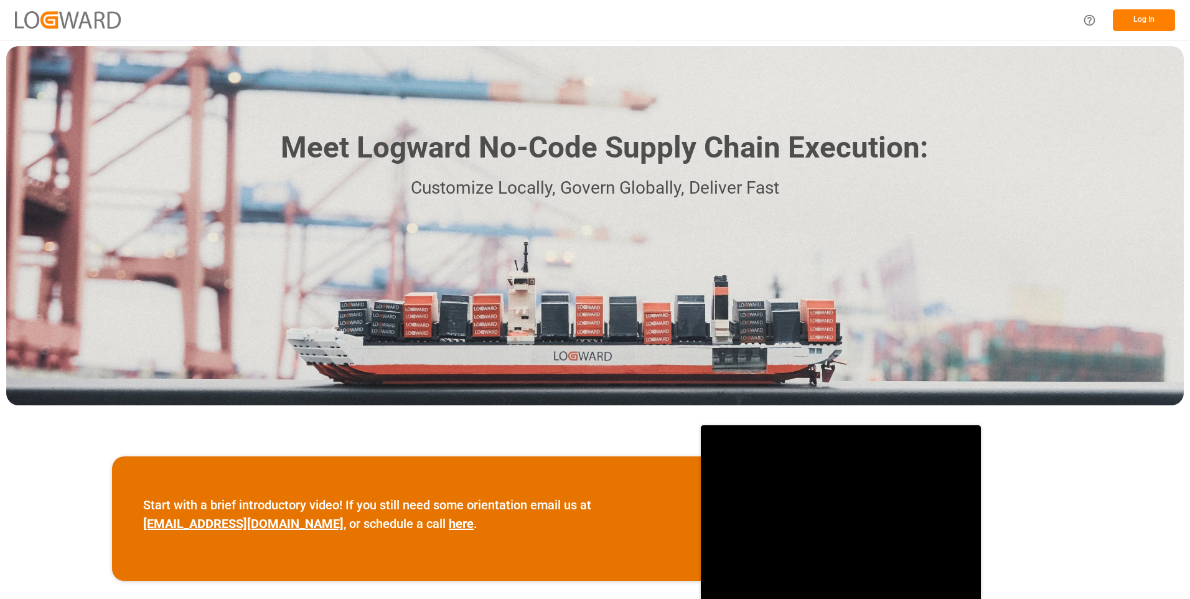
click at [1139, 22] on button "Log In" at bounding box center [1144, 20] width 62 height 22
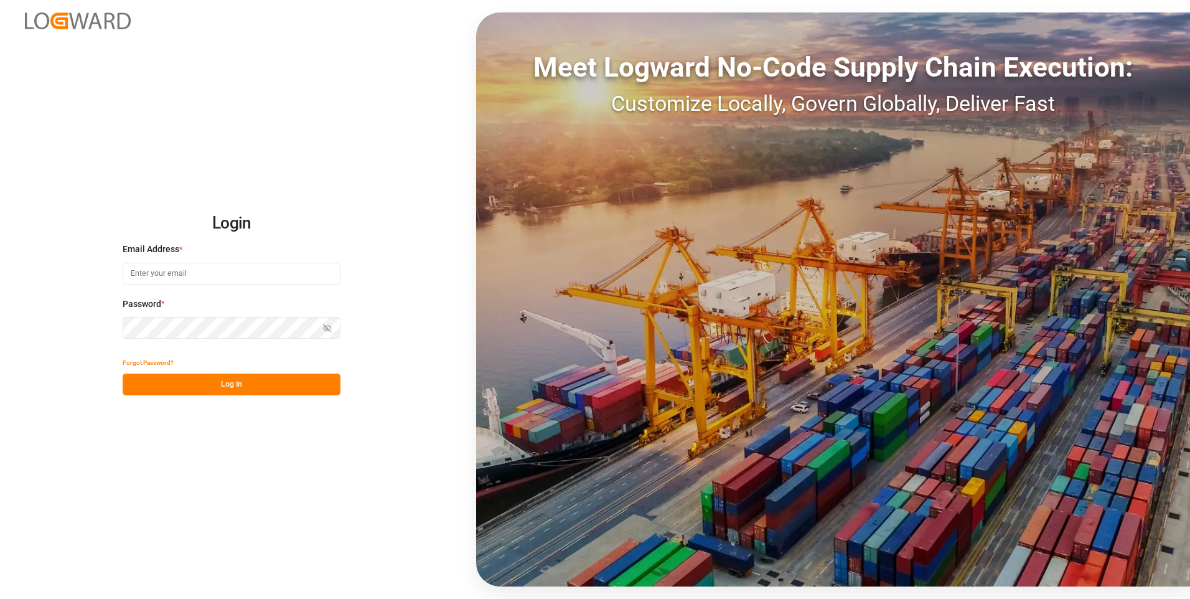
type input "[PERSON_NAME][EMAIL_ADDRESS][DOMAIN_NAME]"
click at [236, 384] on button "Log In" at bounding box center [232, 384] width 218 height 22
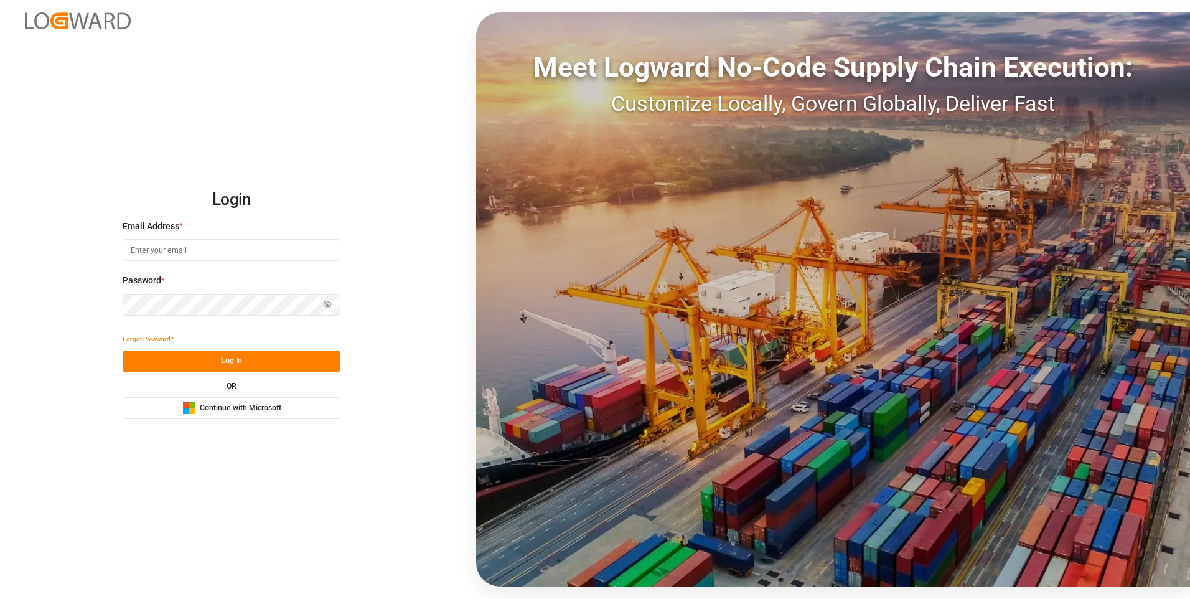
type input "[PERSON_NAME][EMAIL_ADDRESS][DOMAIN_NAME]"
click at [238, 366] on button "Log In" at bounding box center [232, 361] width 218 height 22
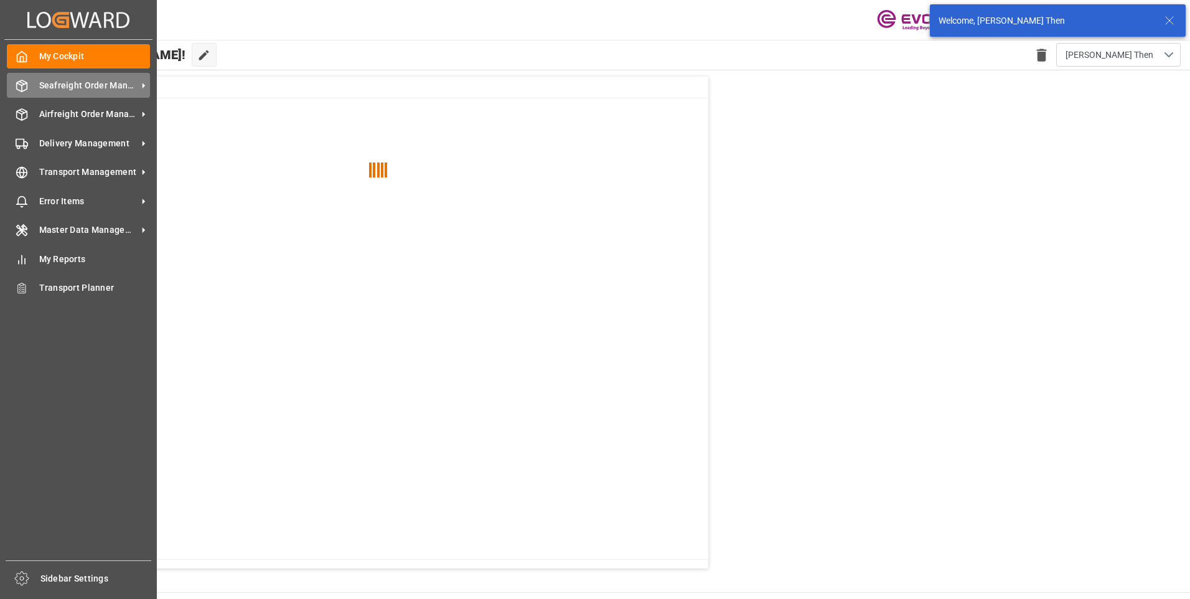
click at [58, 93] on div "Seafreight Order Management Seafreight Order Management" at bounding box center [78, 85] width 143 height 24
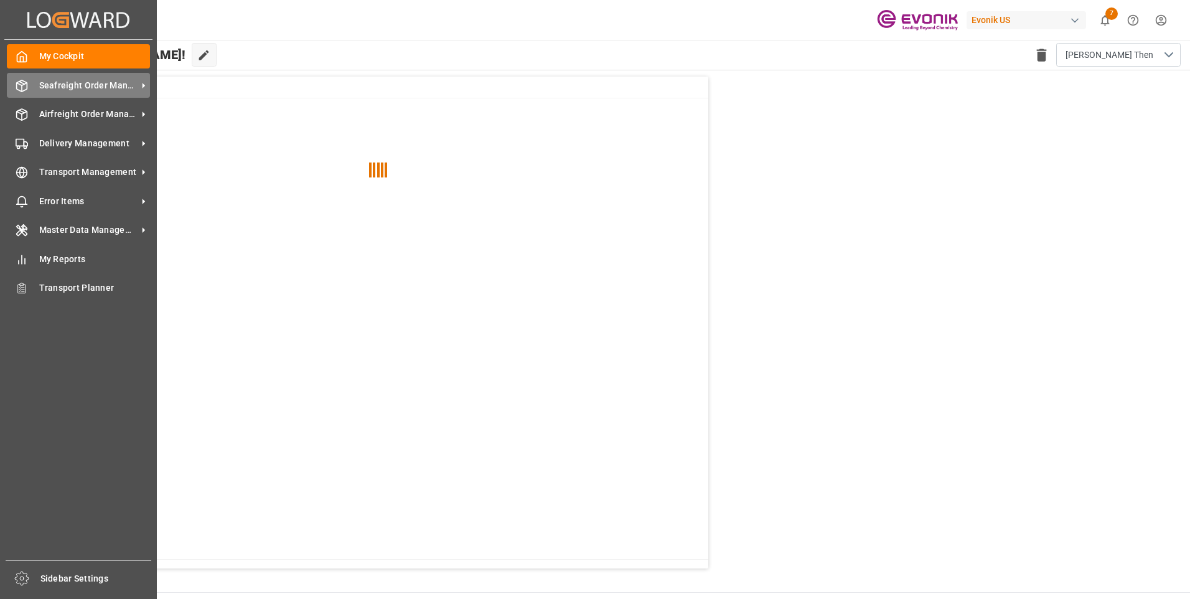
click at [69, 88] on span "Seafreight Order Management" at bounding box center [88, 85] width 98 height 13
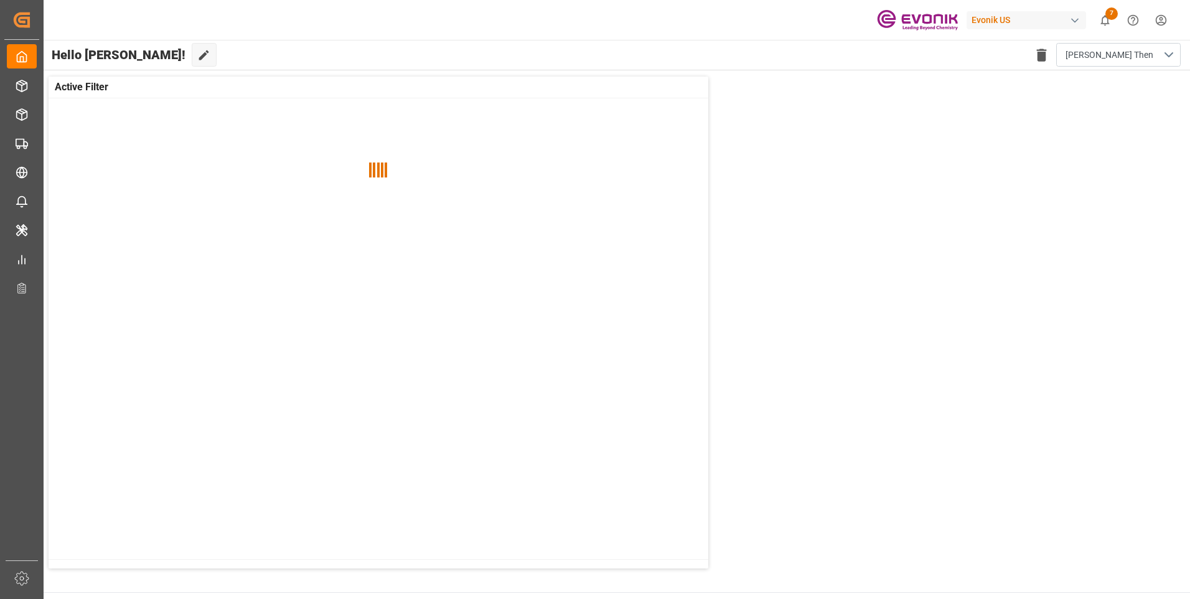
click at [123, 97] on div "Active Filter" at bounding box center [379, 88] width 660 height 22
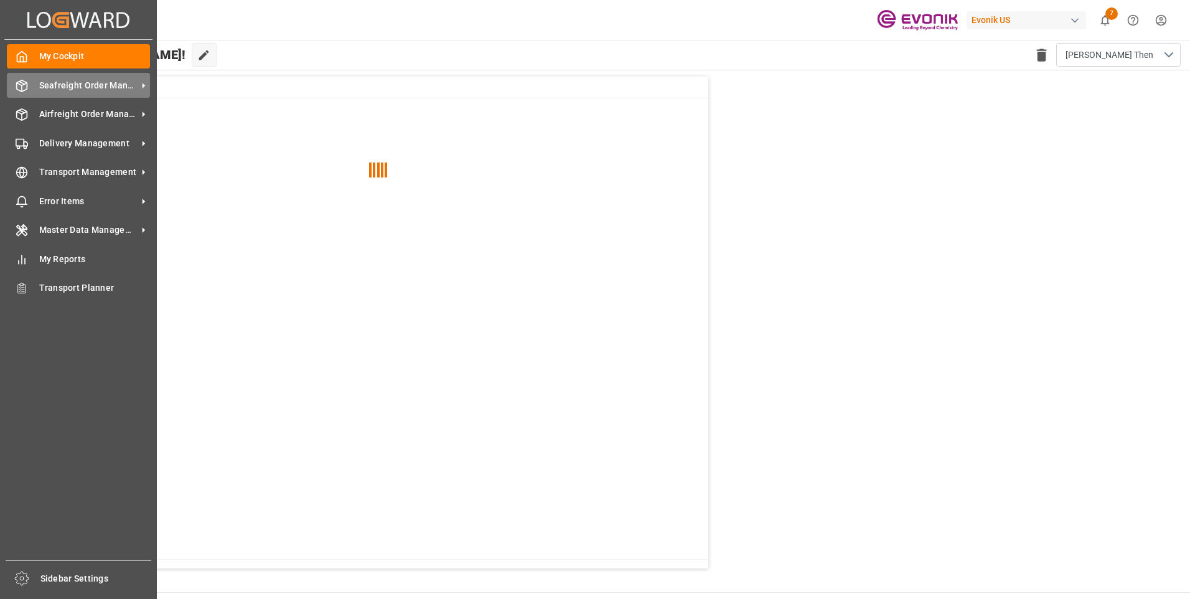
click at [26, 75] on div "Seafreight Order Management Seafreight Order Management" at bounding box center [78, 85] width 143 height 24
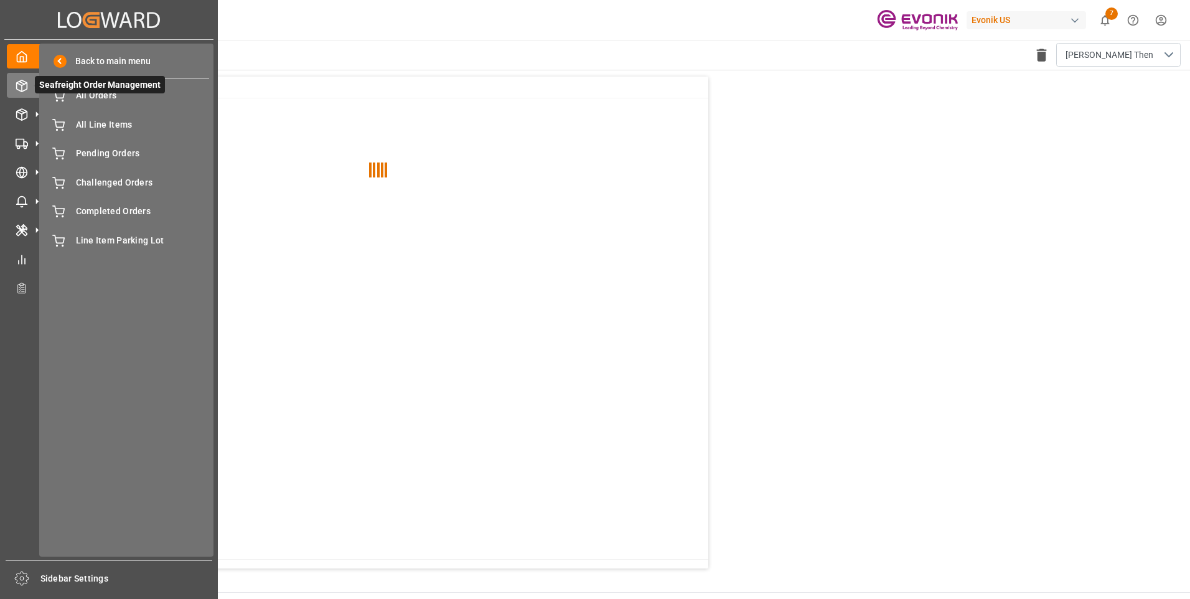
click at [65, 88] on span "Seafreight Order Management" at bounding box center [100, 84] width 130 height 17
click at [88, 101] on span "All Orders" at bounding box center [143, 95] width 134 height 13
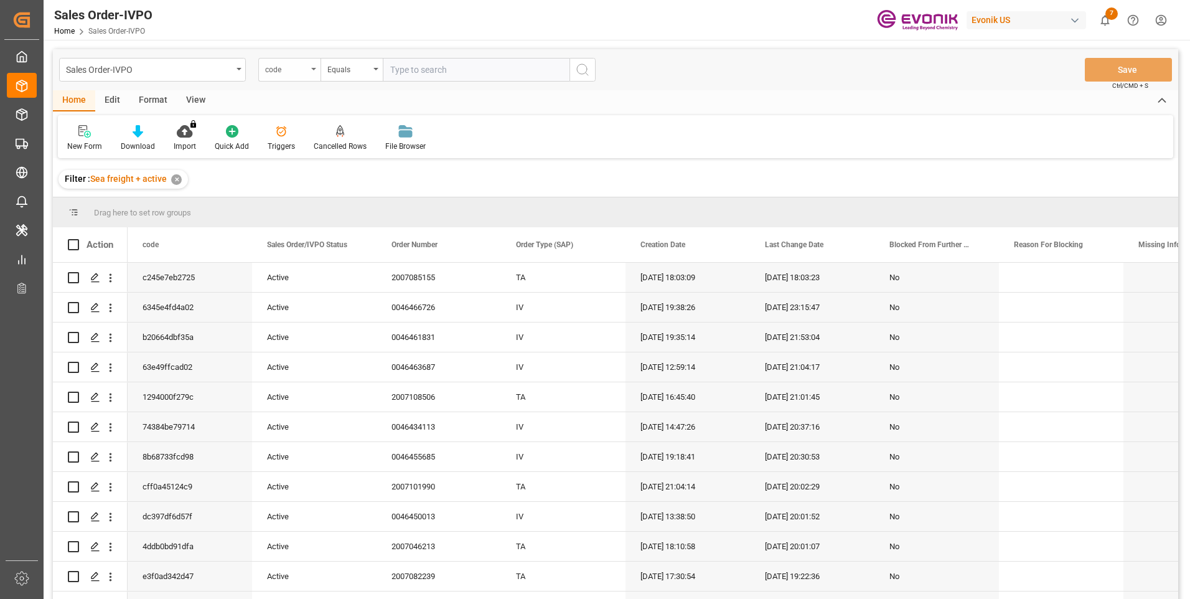
click at [301, 70] on div "code" at bounding box center [286, 68] width 42 height 14
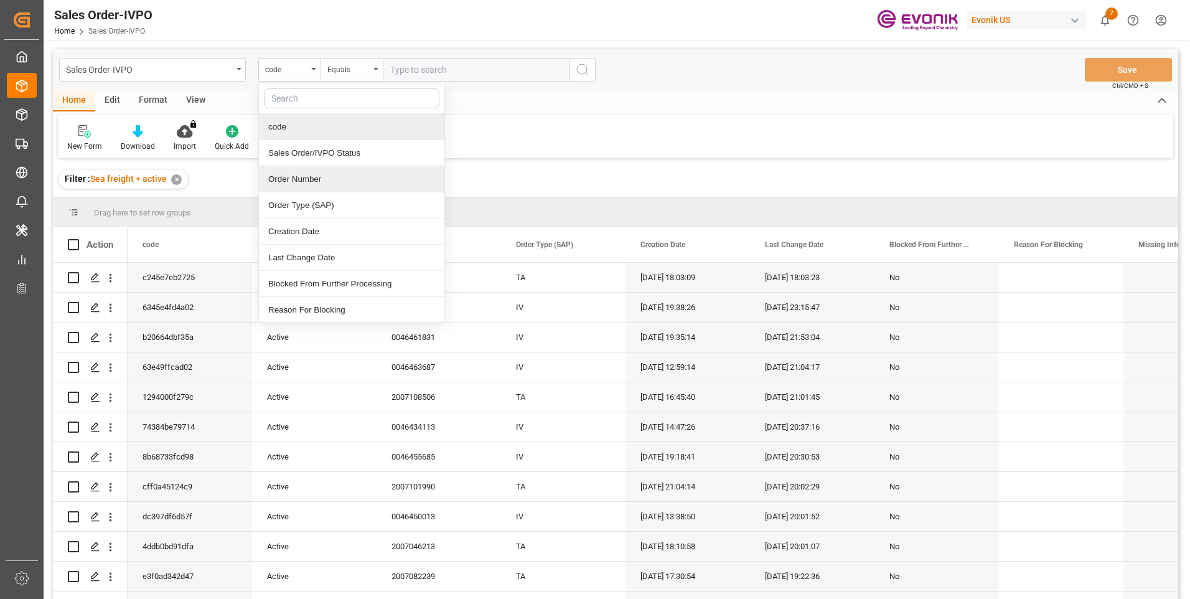
click at [278, 178] on div "Order Number" at bounding box center [351, 179] width 185 height 26
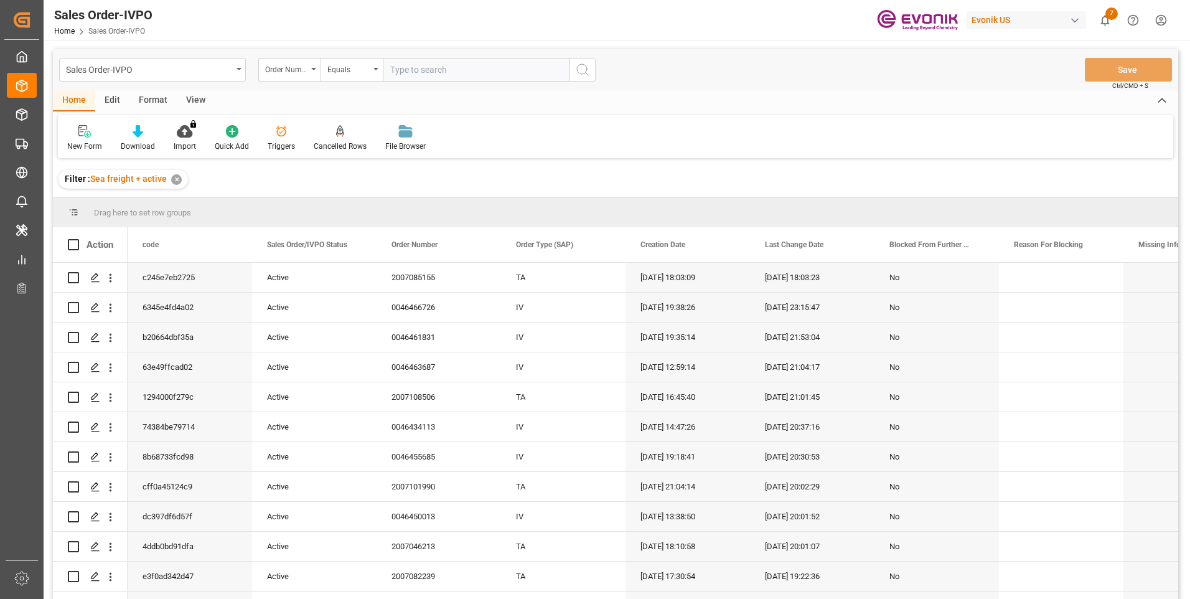
click at [452, 72] on input "text" at bounding box center [476, 70] width 187 height 24
paste input "2007092167"
type input "2007092167"
click at [584, 71] on icon "search button" at bounding box center [582, 69] width 15 height 15
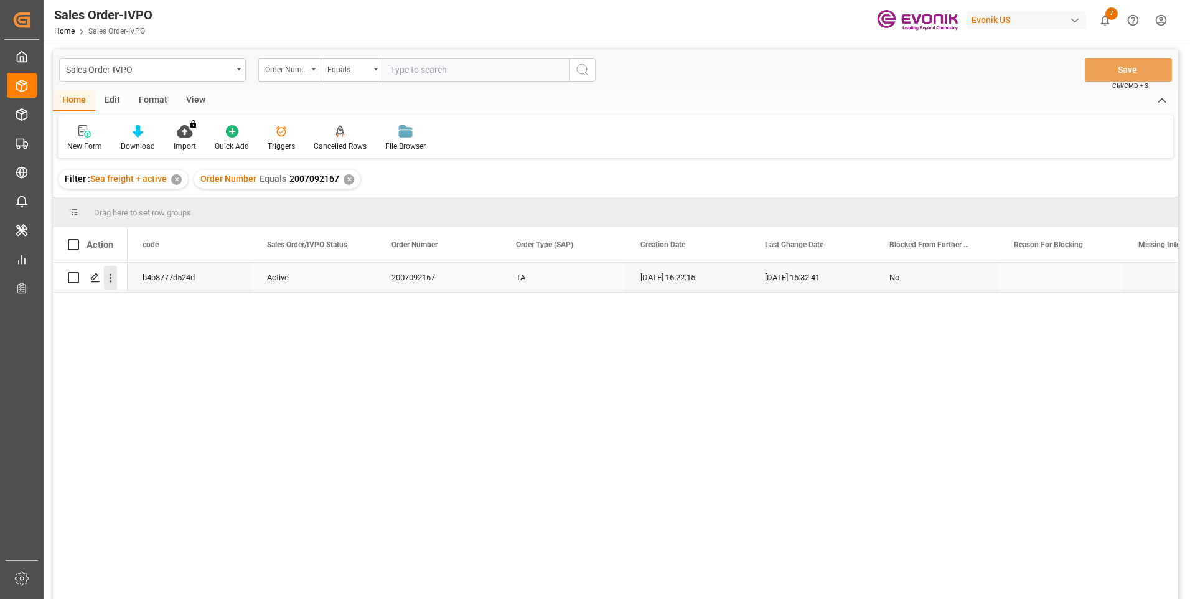
click at [111, 276] on icon "open menu" at bounding box center [110, 277] width 13 height 13
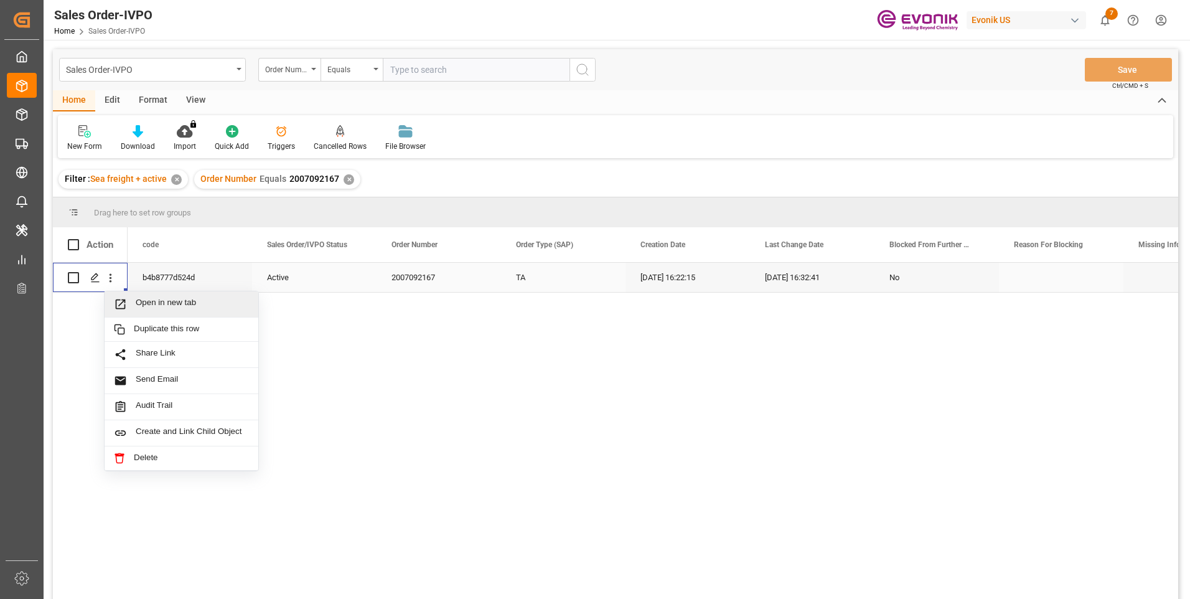
click at [154, 306] on span "Open in new tab" at bounding box center [192, 303] width 113 height 13
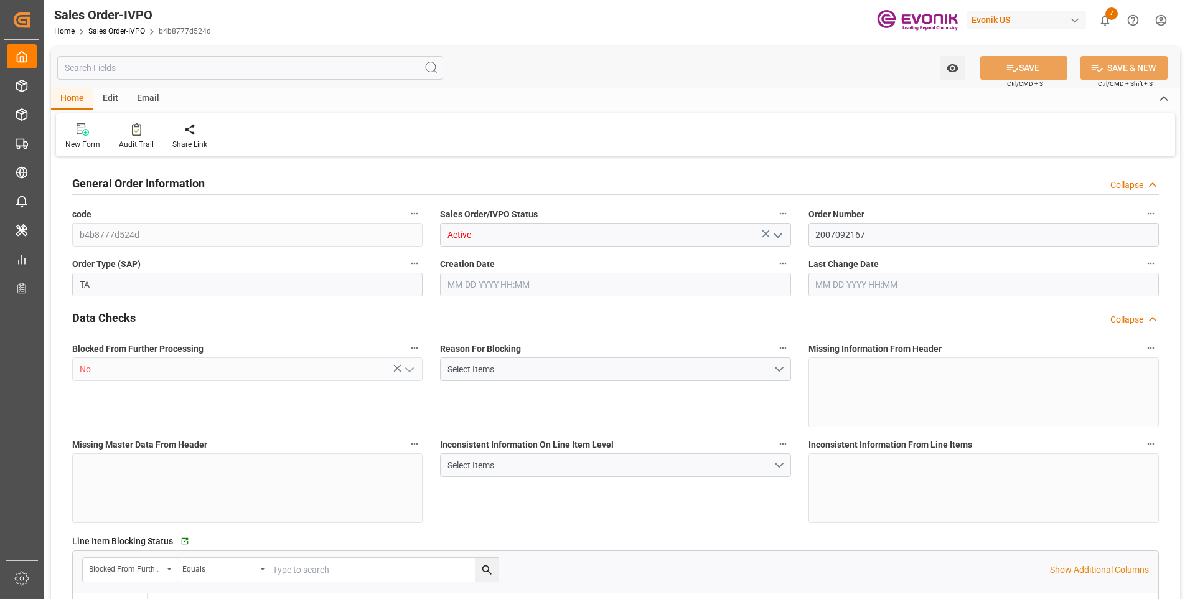
type input "NZAKL"
type input "0"
type input "1"
type input "876.7"
type input "07-21-2025 16:22"
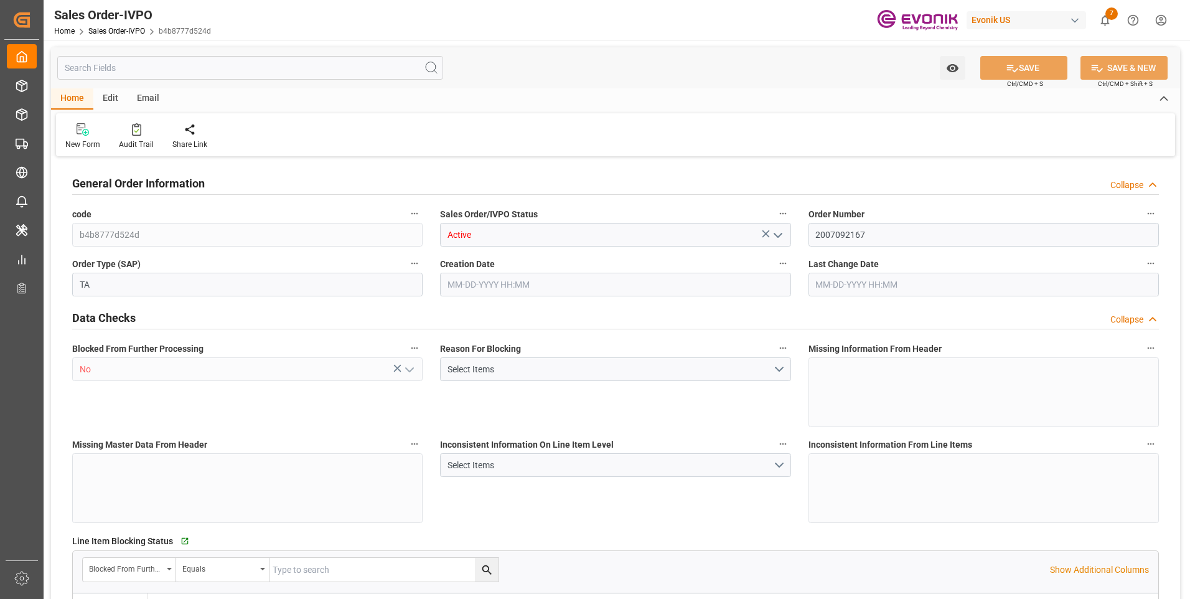
type input "07-30-2025 16:32"
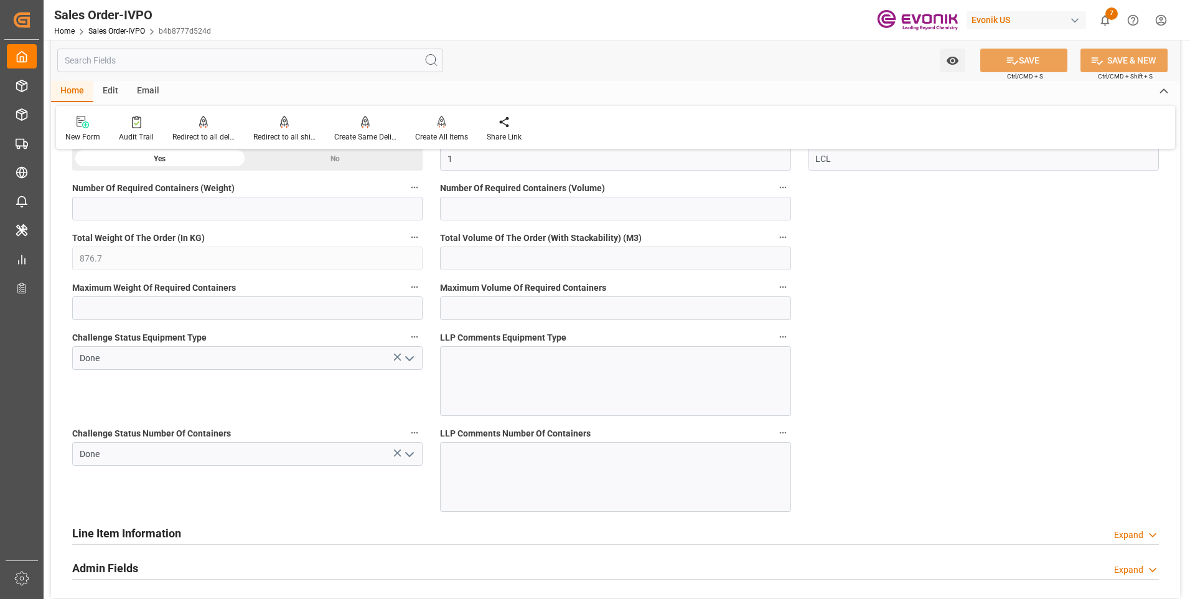
scroll to position [2489, 0]
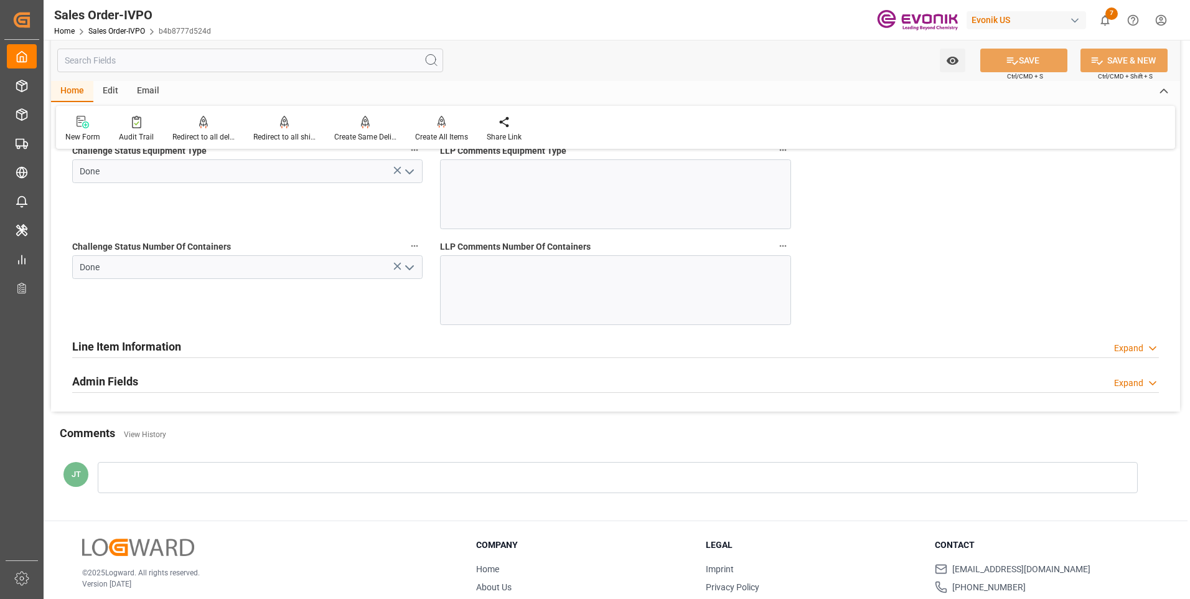
click at [136, 340] on h2 "Line Item Information" at bounding box center [126, 346] width 109 height 17
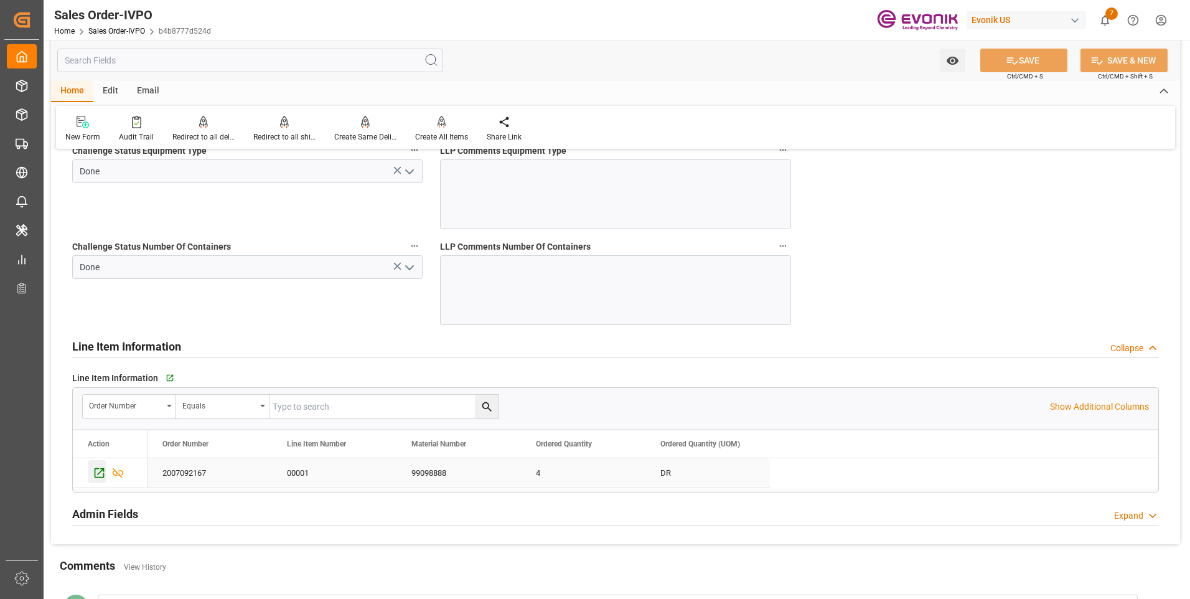
click at [96, 470] on icon "Press SPACE to select this row." at bounding box center [99, 472] width 13 height 13
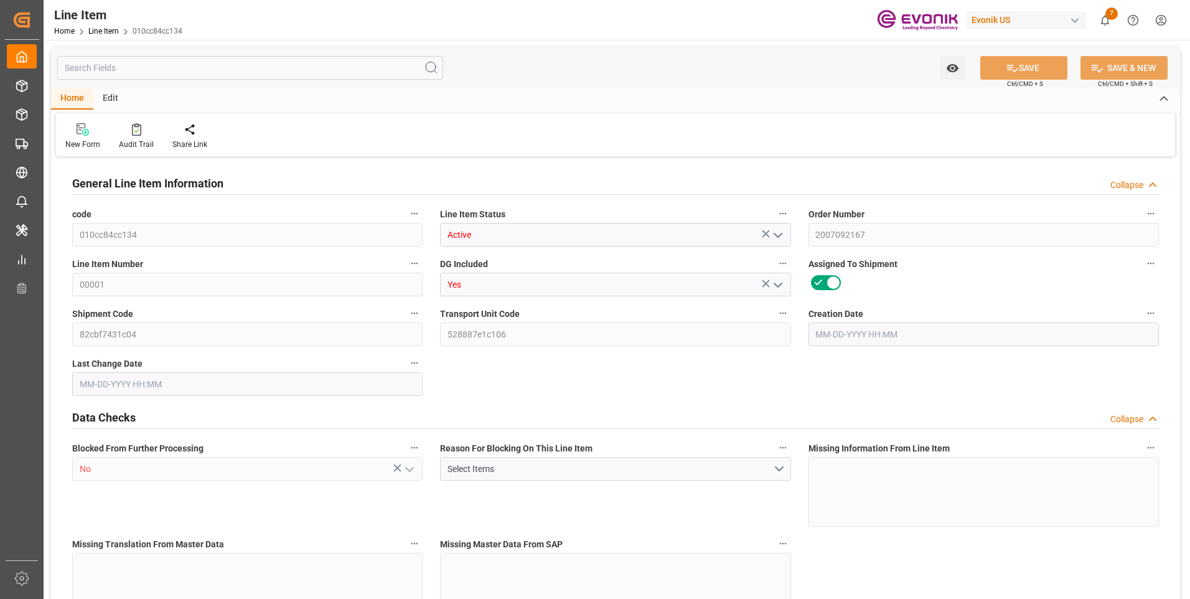
type input "1"
type input "854"
type input "816"
type input "1.1549"
type input "4"
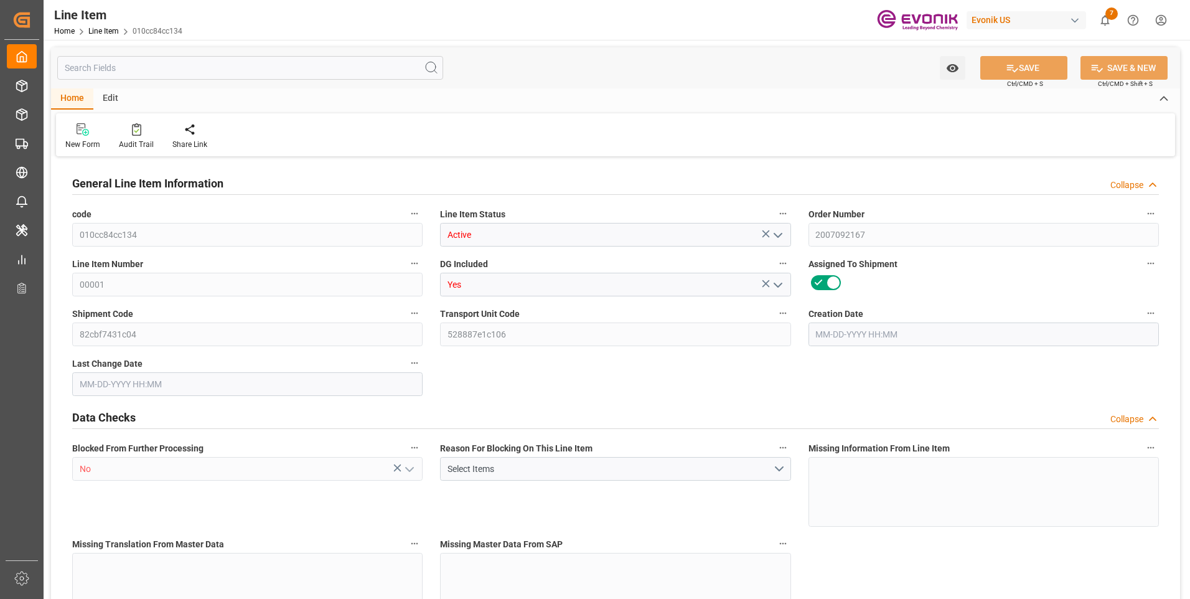
type input "3533.28"
type input "4"
type input "854"
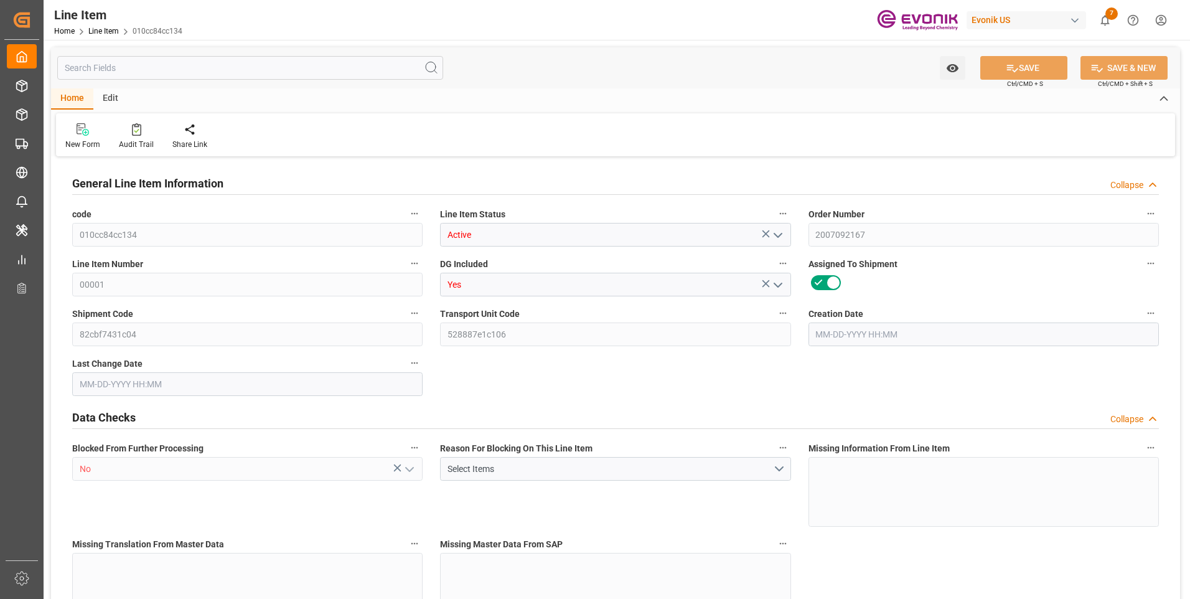
type input "876.7"
type input "816"
type input "1.1549"
type input "1154.9"
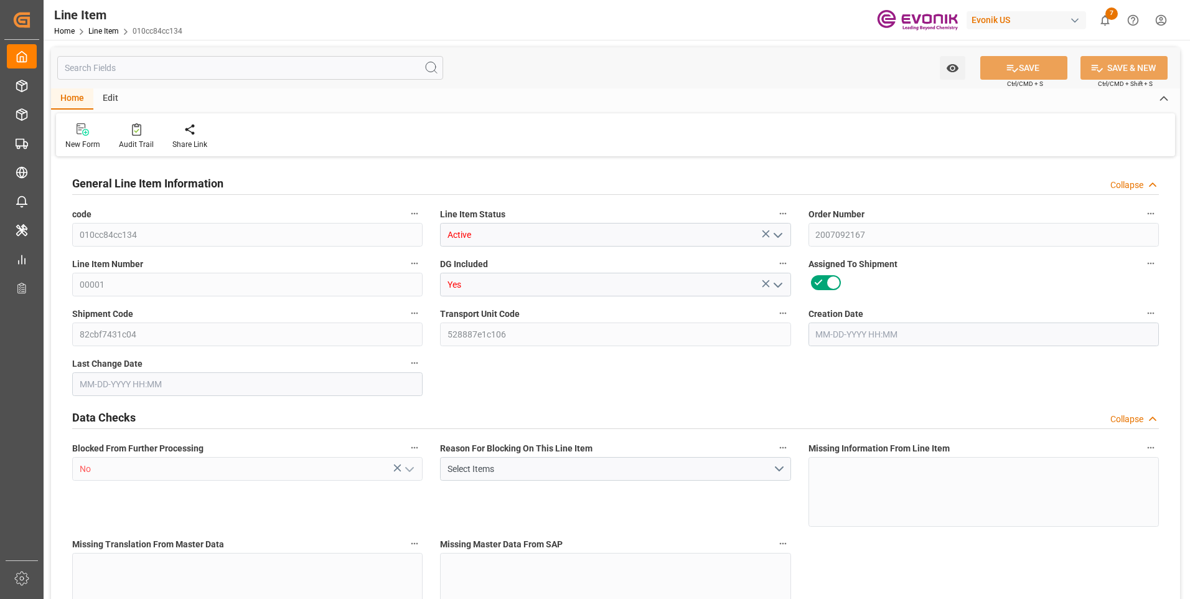
type input "4"
type input "854"
type input "816"
type input "1.1549"
type input "07-21-2025 16:22"
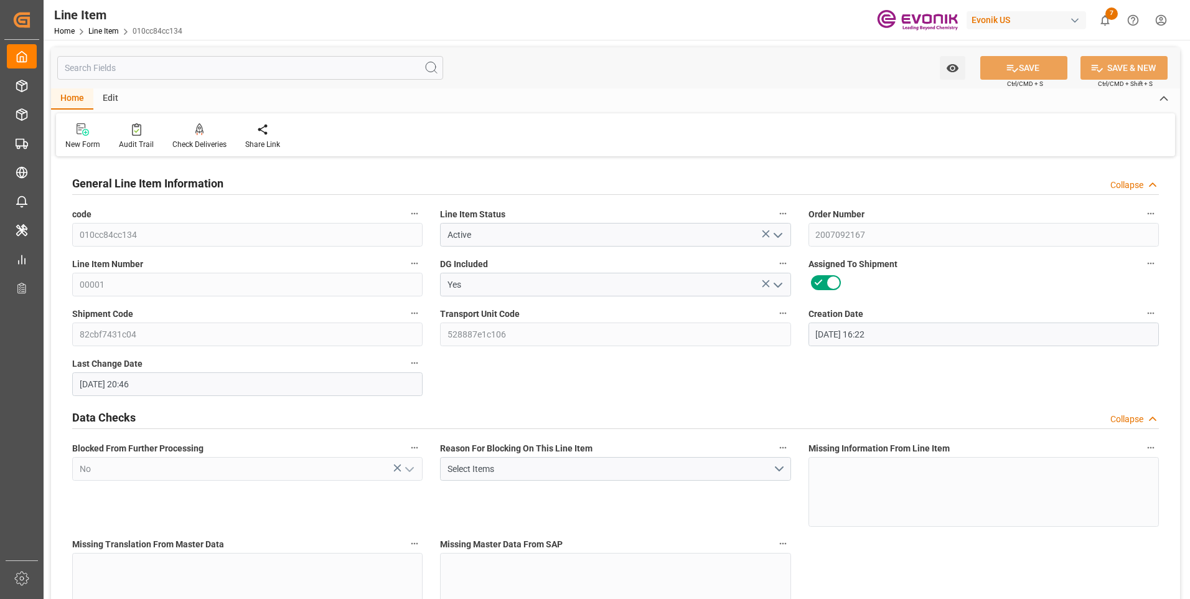
type input "08-01-2025 20:46"
type input "09-13-2025"
type input "08-01-2025"
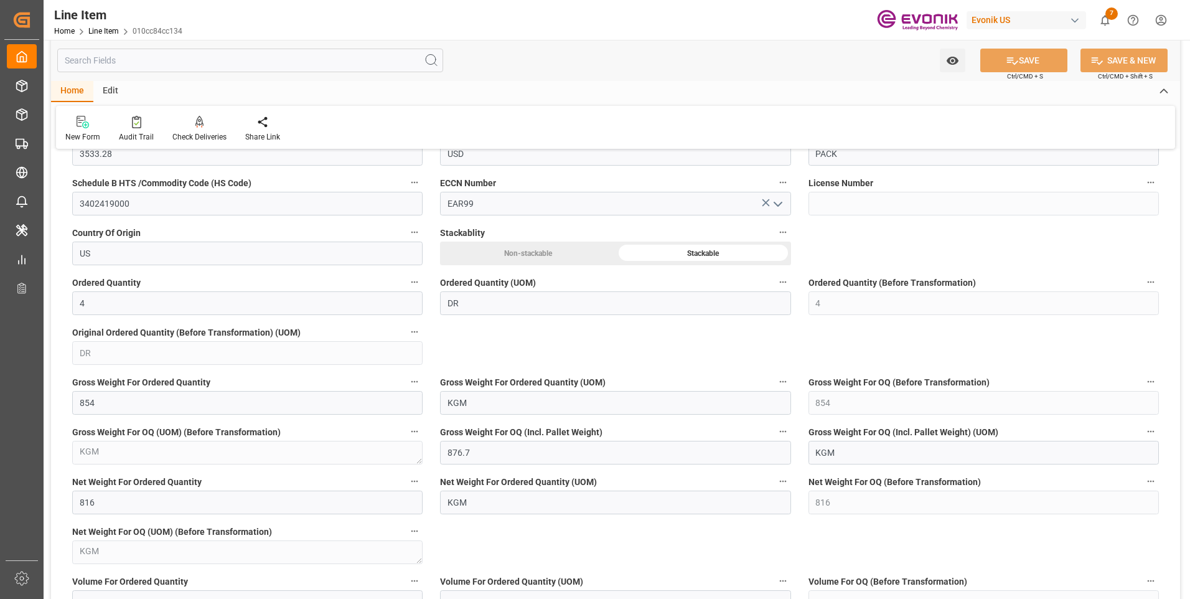
scroll to position [809, 0]
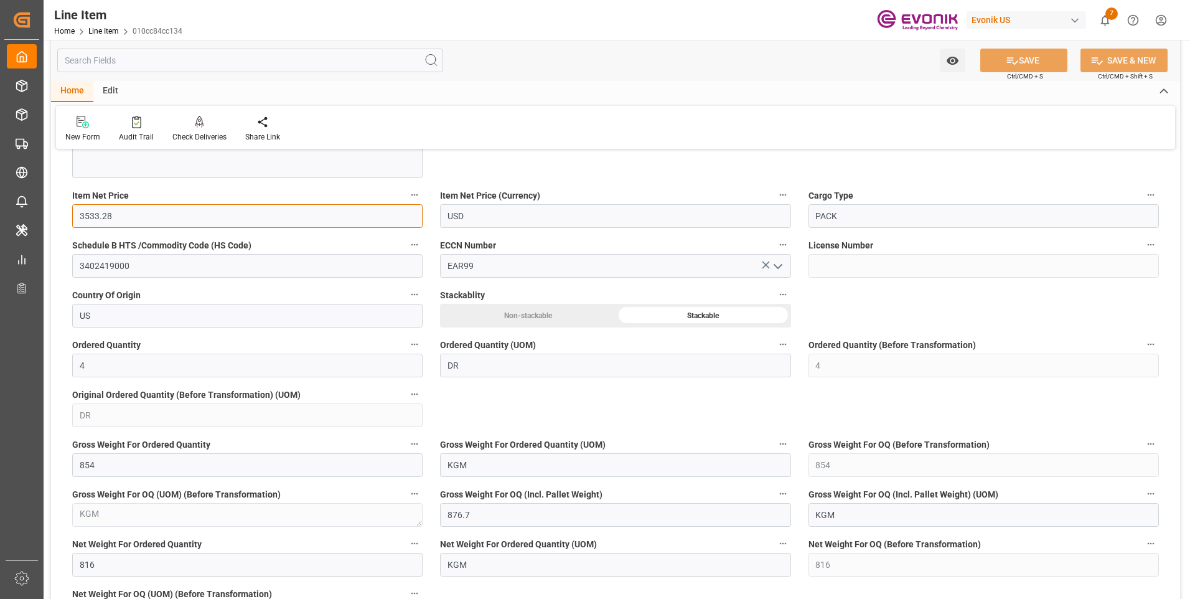
drag, startPoint x: 121, startPoint y: 213, endPoint x: 63, endPoint y: 213, distance: 57.9
click at [63, 213] on div "General Line Item Information Collapse code 010cc84cc134 Line Item Status Activ…" at bounding box center [615, 268] width 1129 height 1835
